Goal: Task Accomplishment & Management: Manage account settings

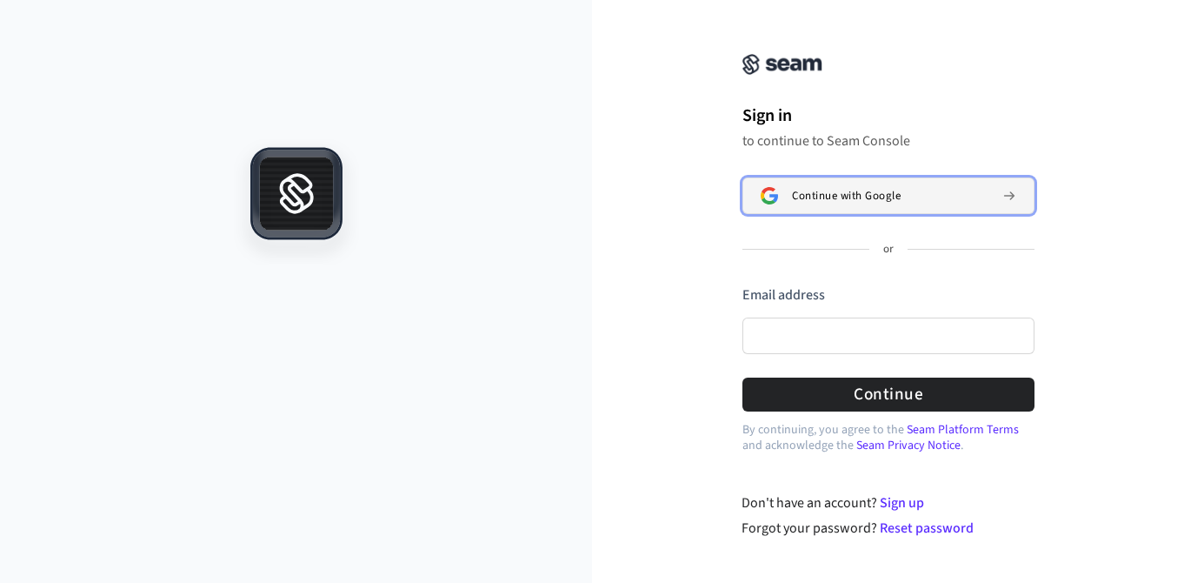
click at [875, 205] on button "Continue with Google" at bounding box center [889, 195] width 292 height 37
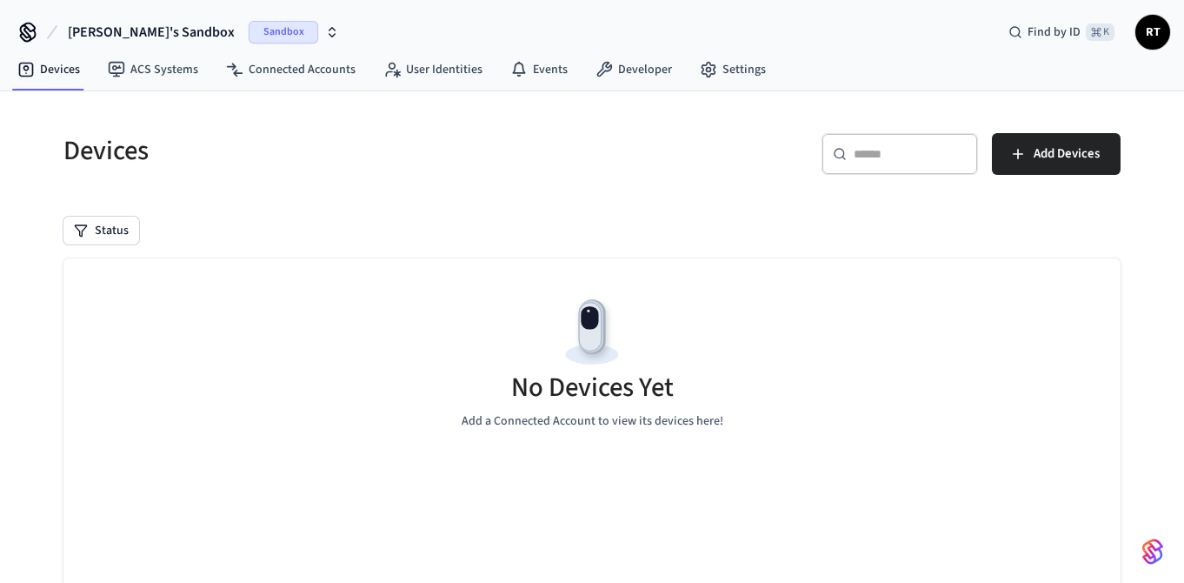
click at [1150, 37] on span "RT" at bounding box center [1152, 32] width 31 height 31
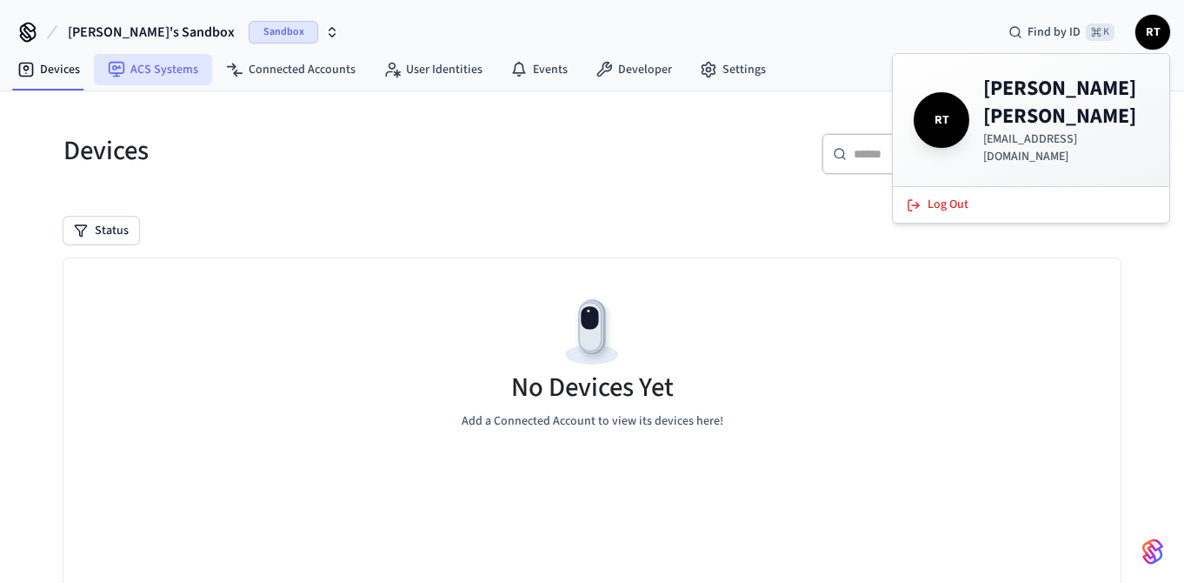
click at [163, 73] on link "ACS Systems" at bounding box center [153, 69] width 118 height 31
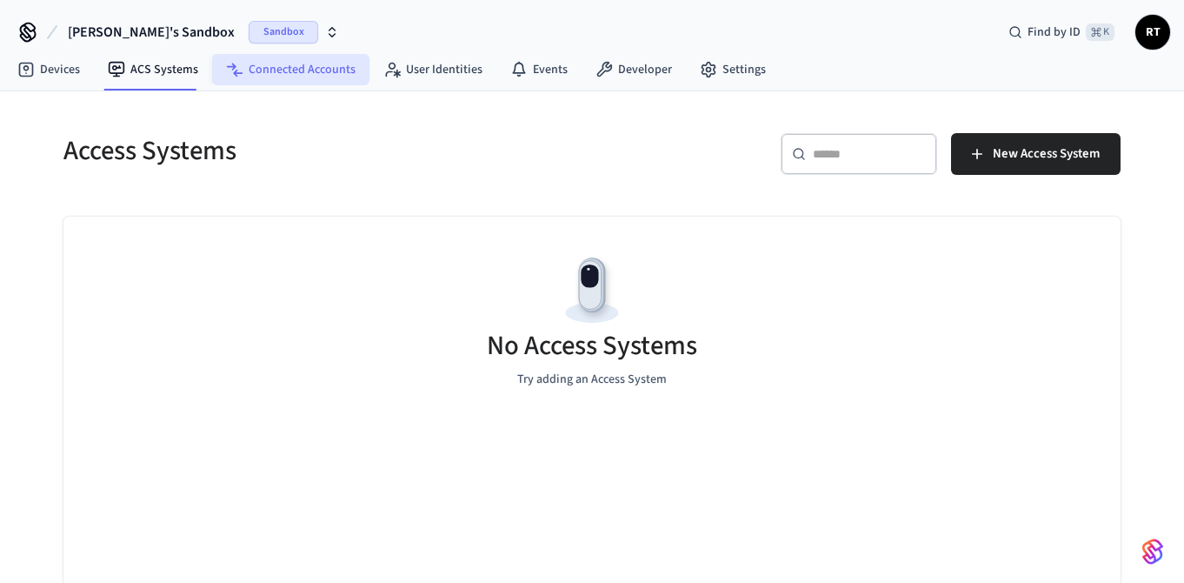
click at [302, 70] on link "Connected Accounts" at bounding box center [290, 69] width 157 height 31
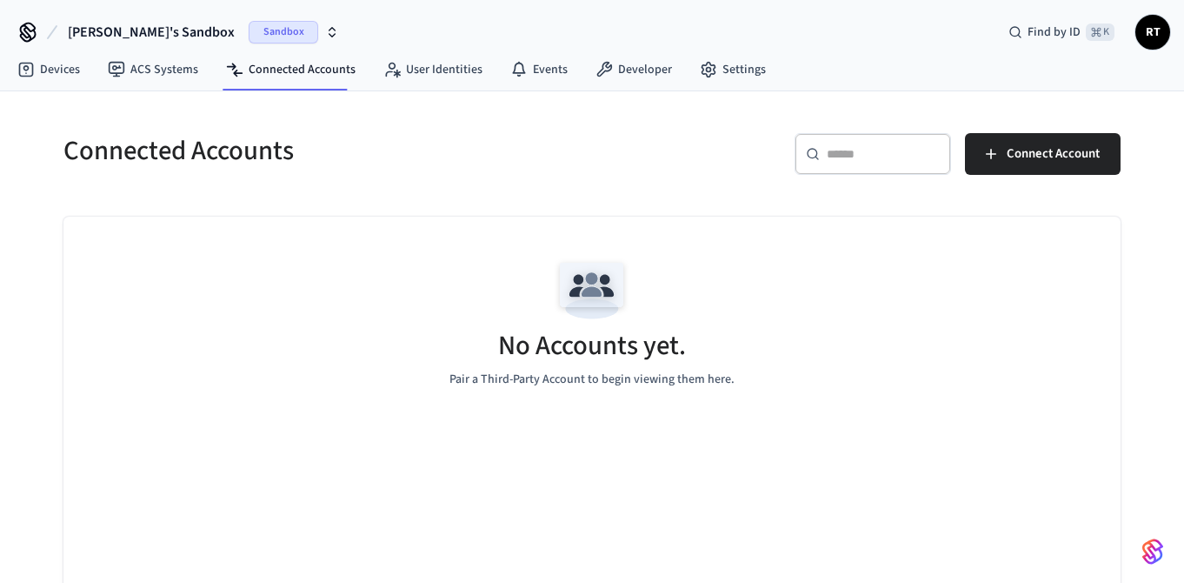
click at [1155, 41] on span "RT" at bounding box center [1152, 32] width 31 height 31
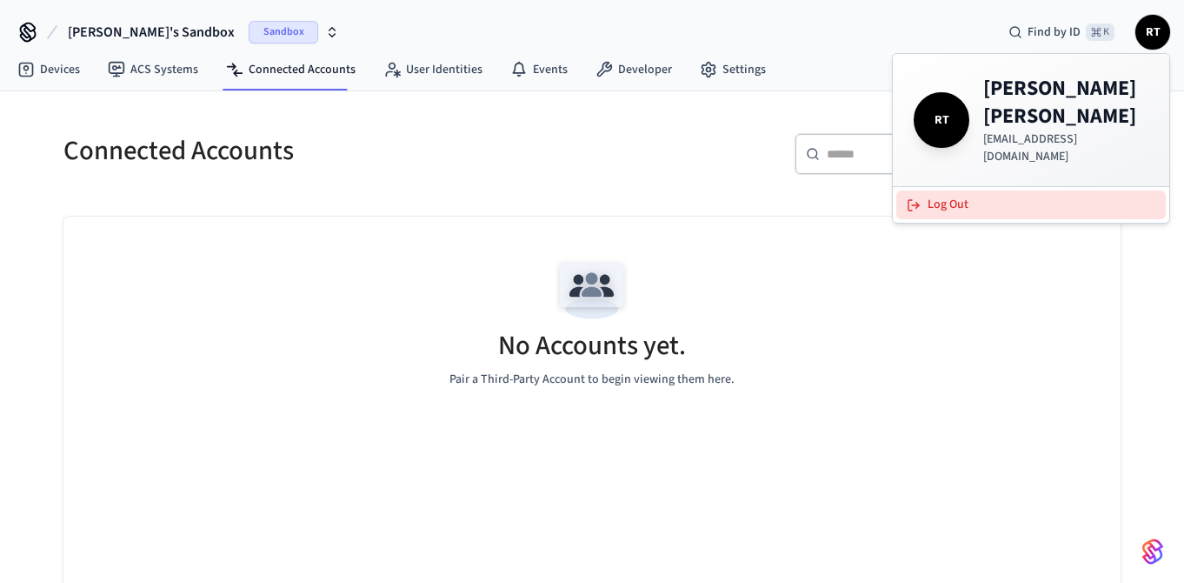
click at [1056, 190] on button "Log Out" at bounding box center [1032, 204] width 270 height 29
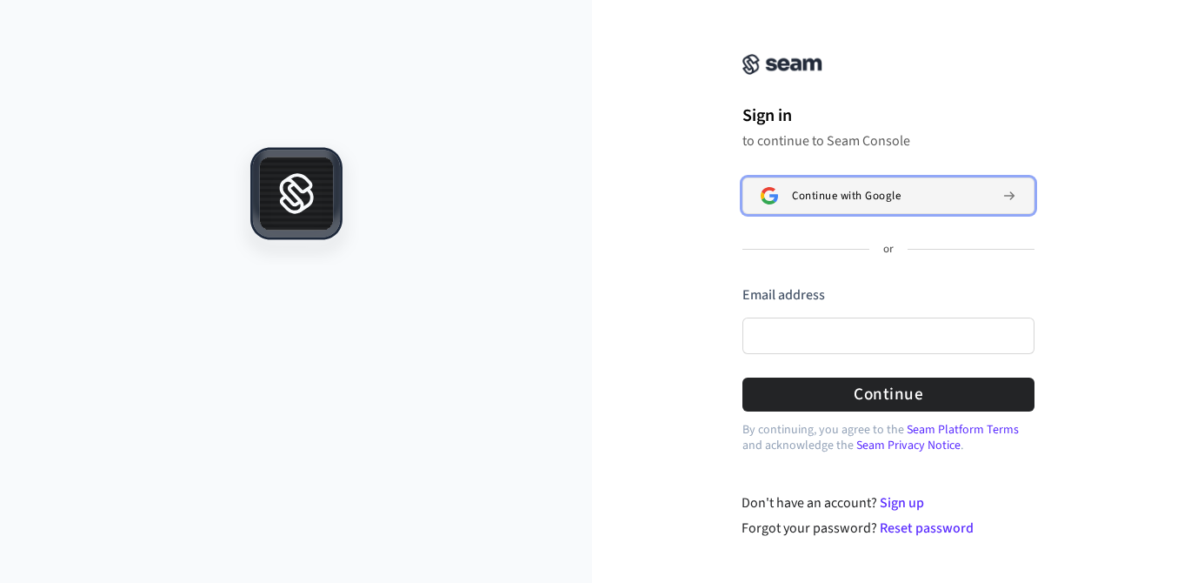
click at [869, 197] on span "Continue with Google" at bounding box center [846, 196] width 109 height 14
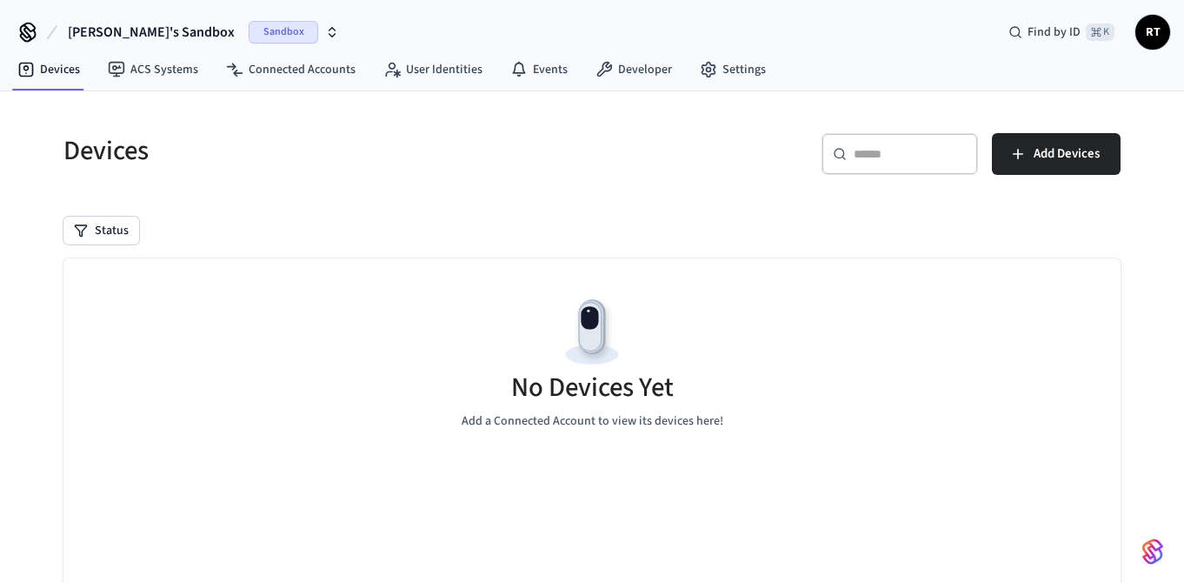
click at [1155, 29] on span "RT" at bounding box center [1152, 32] width 31 height 31
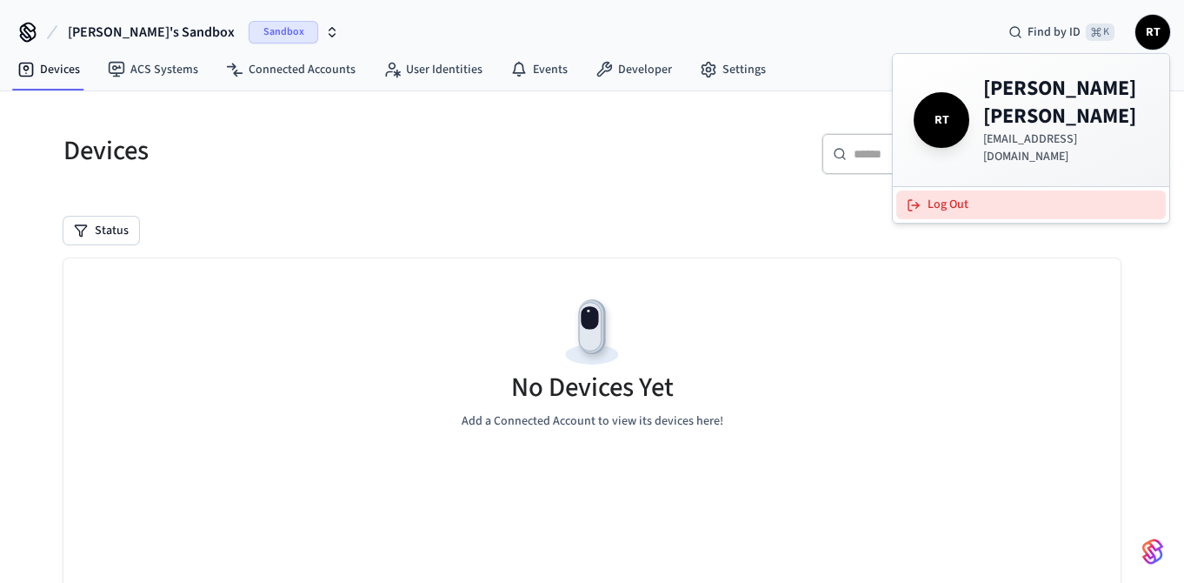
click at [987, 190] on button "Log Out" at bounding box center [1032, 204] width 270 height 29
